Goal: Task Accomplishment & Management: Manage account settings

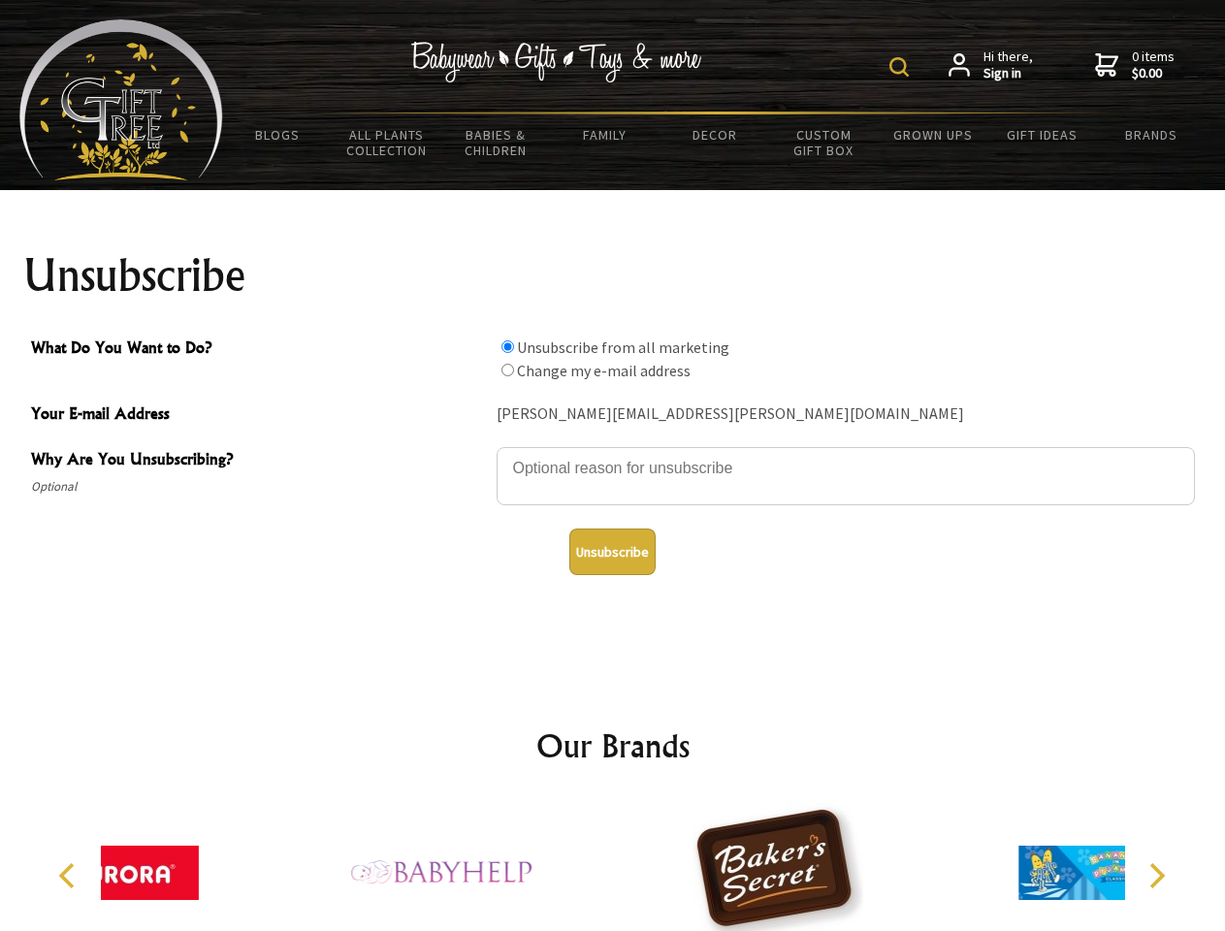
click at [902, 67] on img at bounding box center [898, 66] width 19 height 19
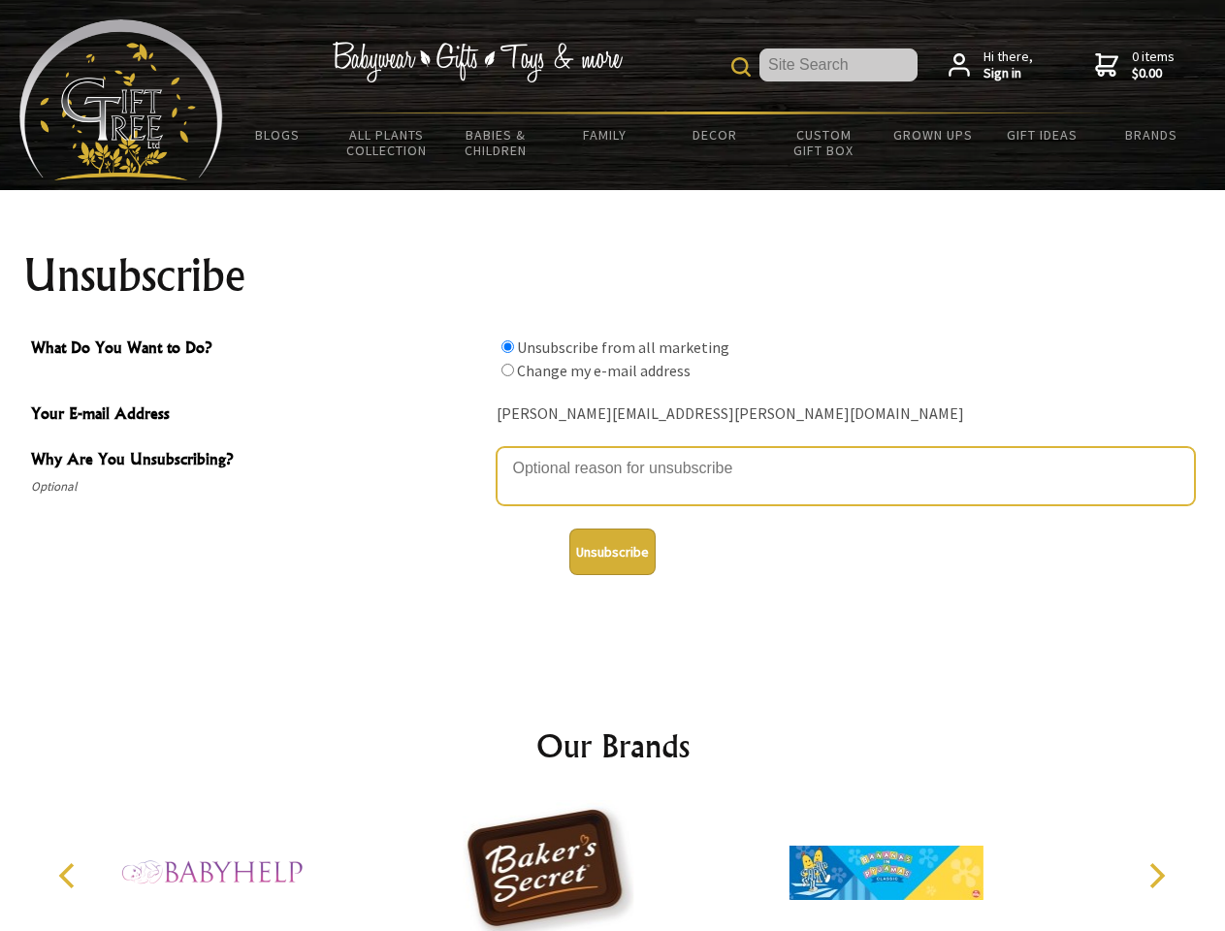
click at [613, 454] on textarea "Why Are You Unsubscribing?" at bounding box center [845, 476] width 698 height 58
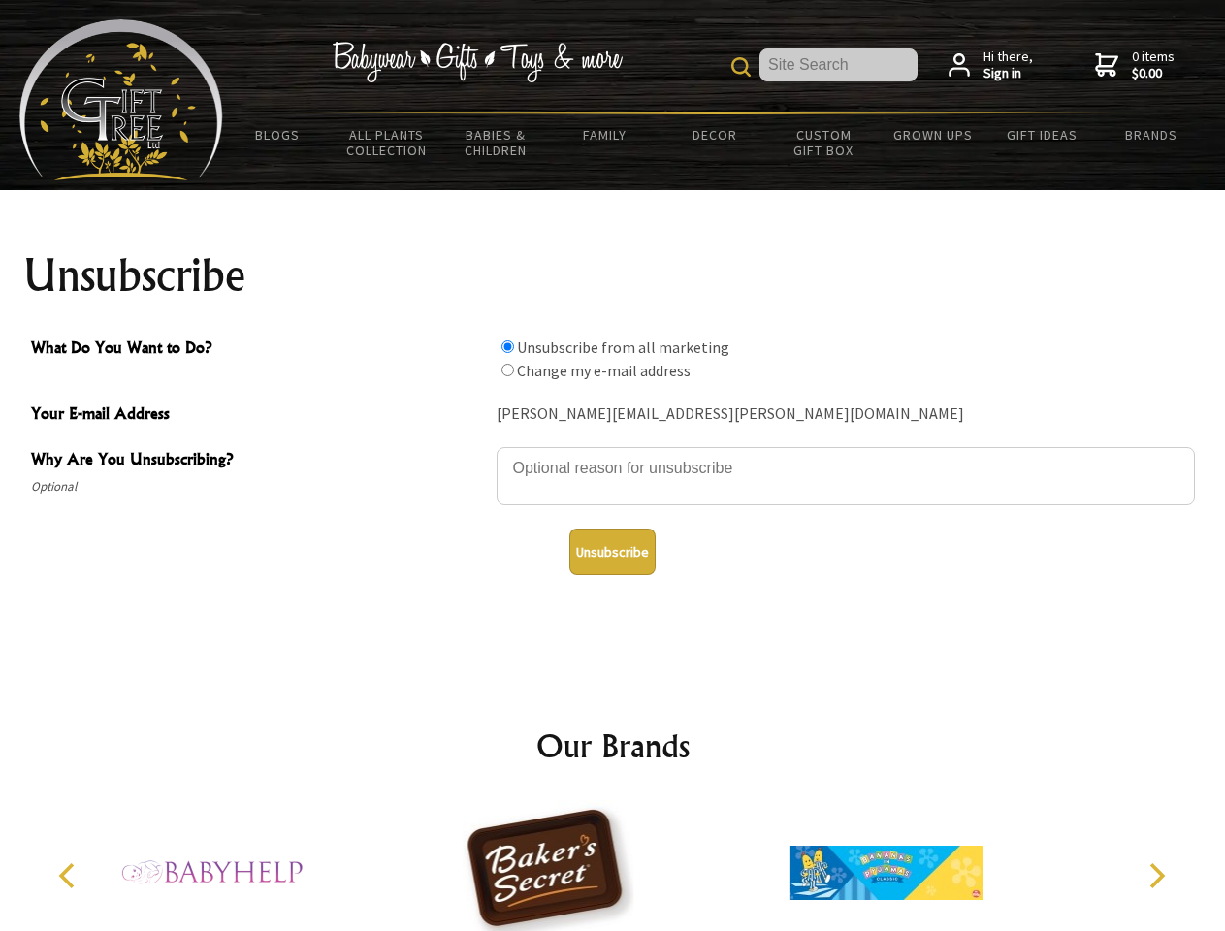
click at [507, 346] on input "What Do You Want to Do?" at bounding box center [507, 346] width 13 height 13
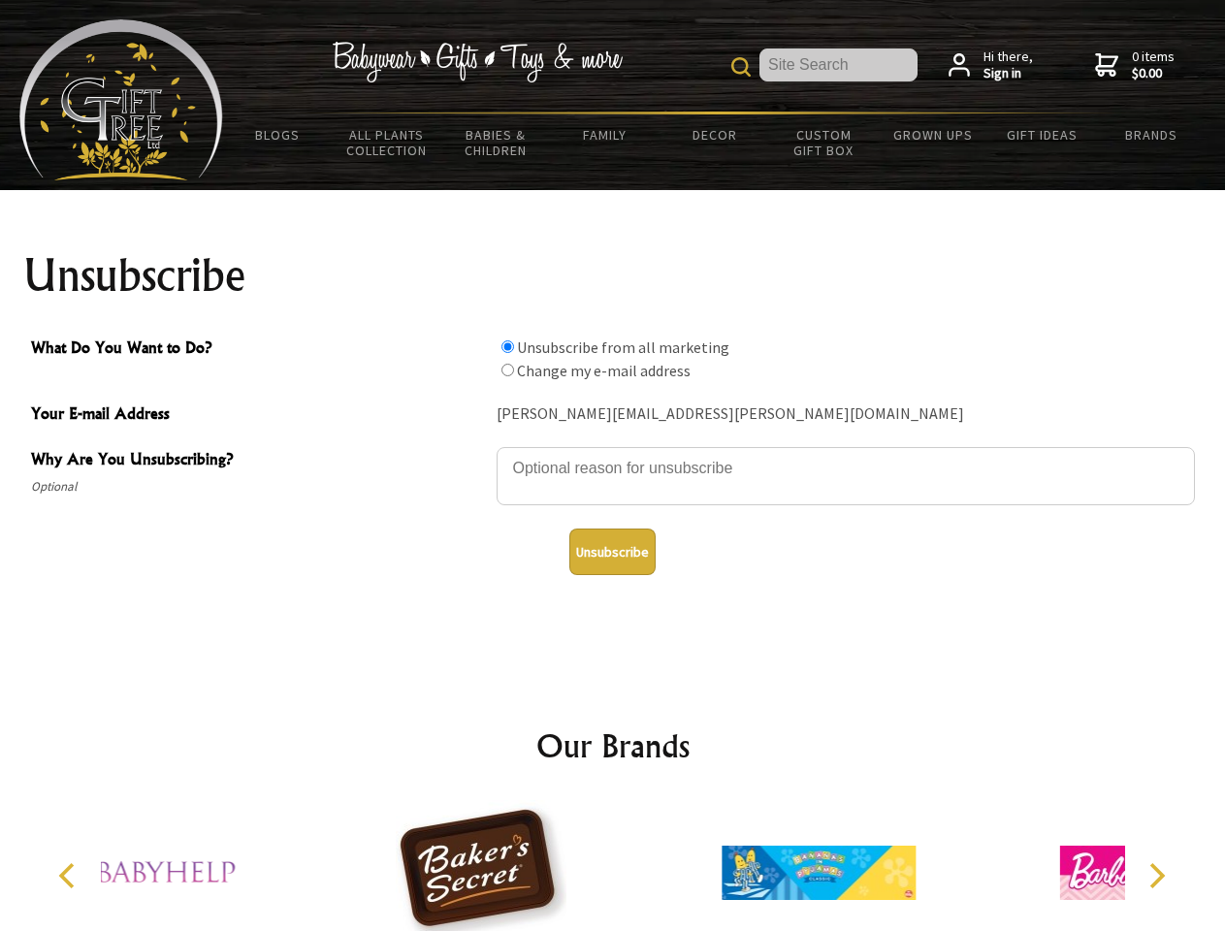
click at [507, 369] on input "What Do You Want to Do?" at bounding box center [507, 370] width 13 height 13
radio input "true"
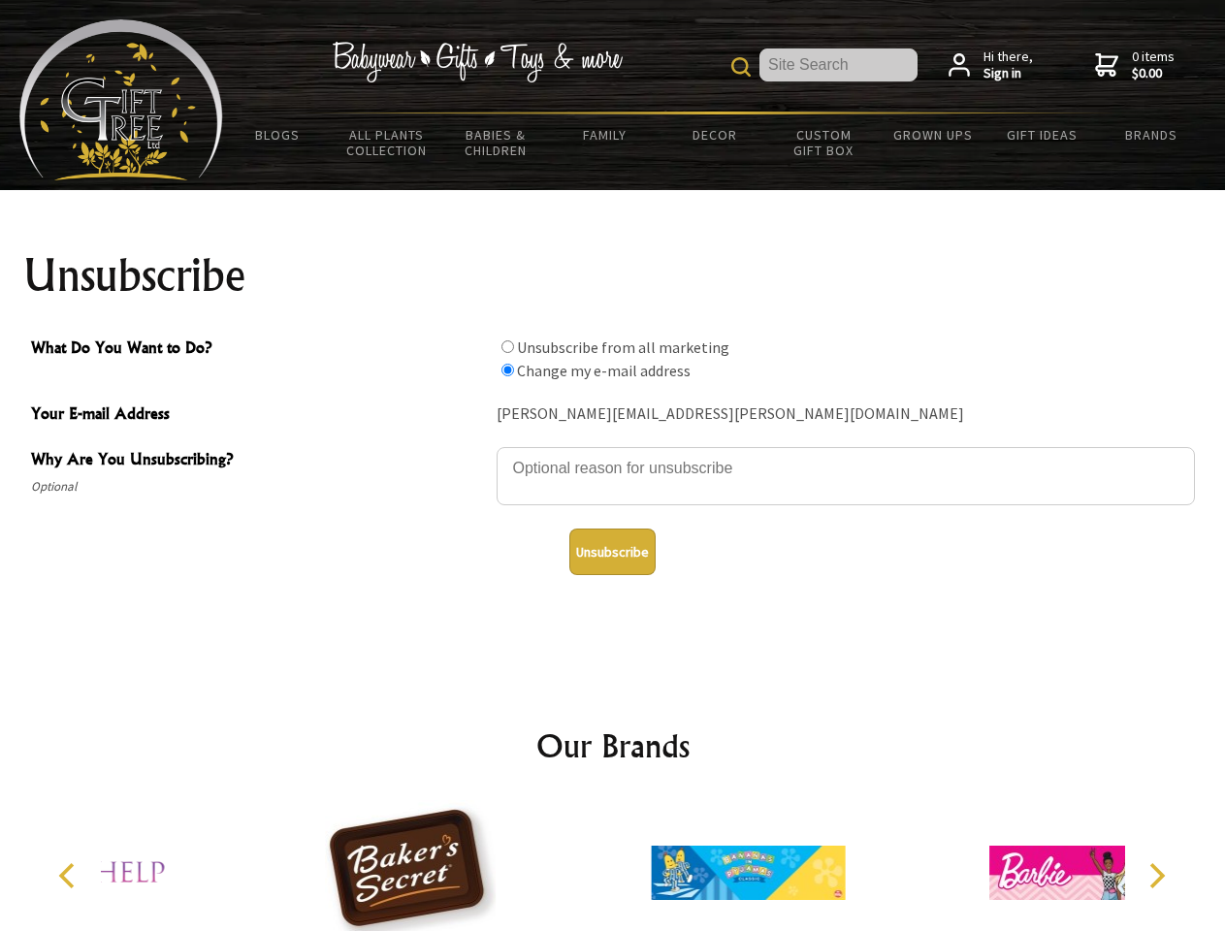
click at [612, 552] on button "Unsubscribe" at bounding box center [612, 551] width 86 height 47
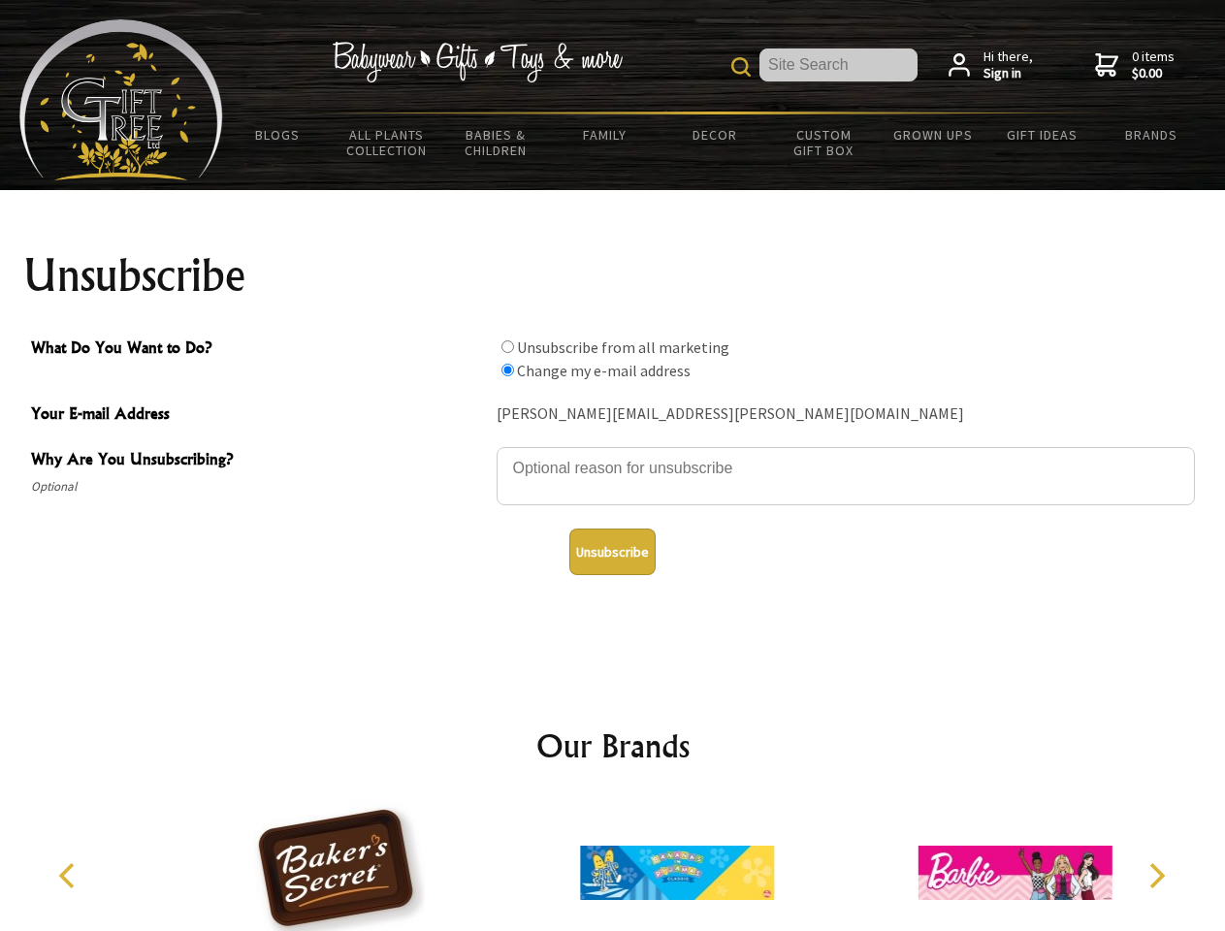
click at [70, 876] on icon "Previous" at bounding box center [68, 875] width 25 height 25
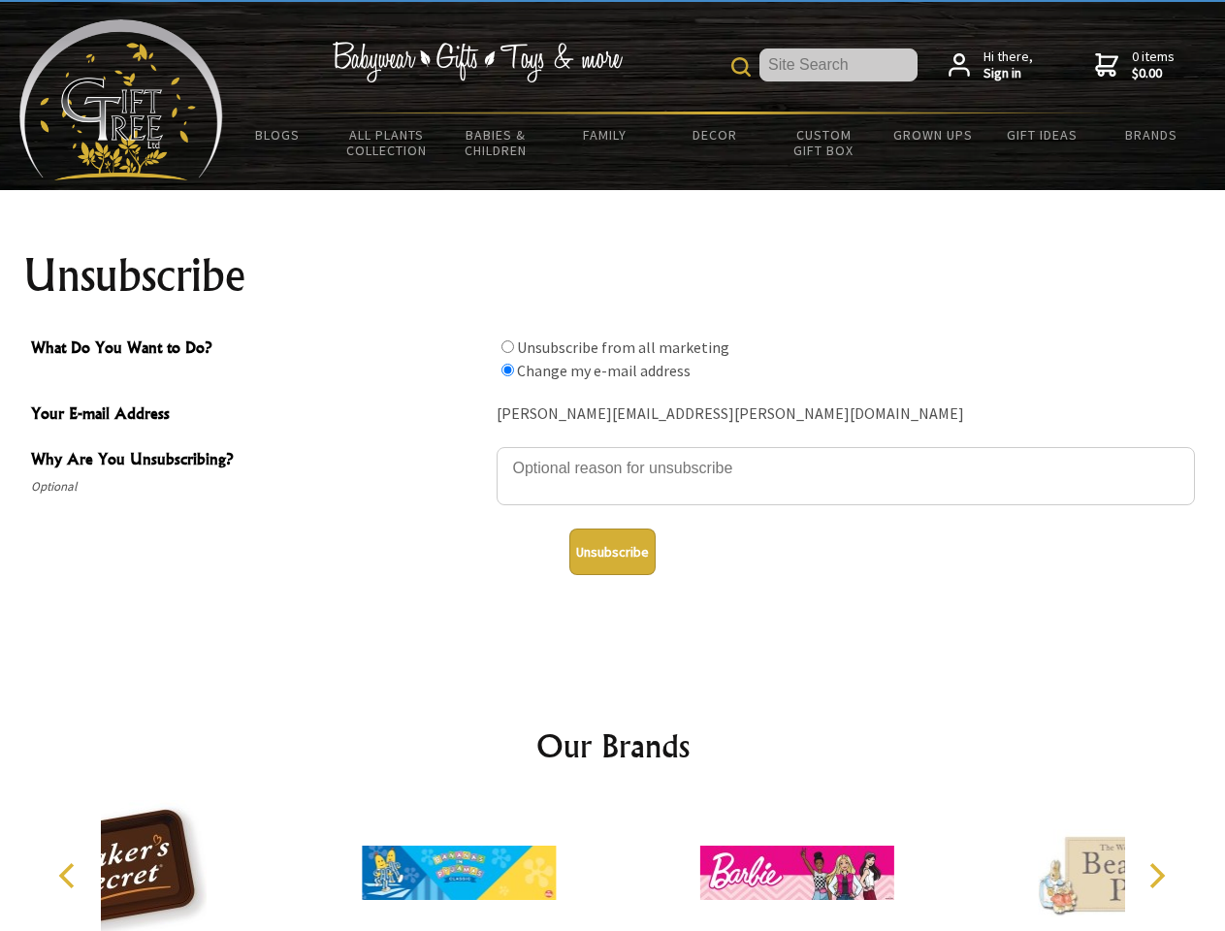
click at [1156, 876] on icon "Next" at bounding box center [1154, 875] width 25 height 25
